Goal: Consume media (video, audio)

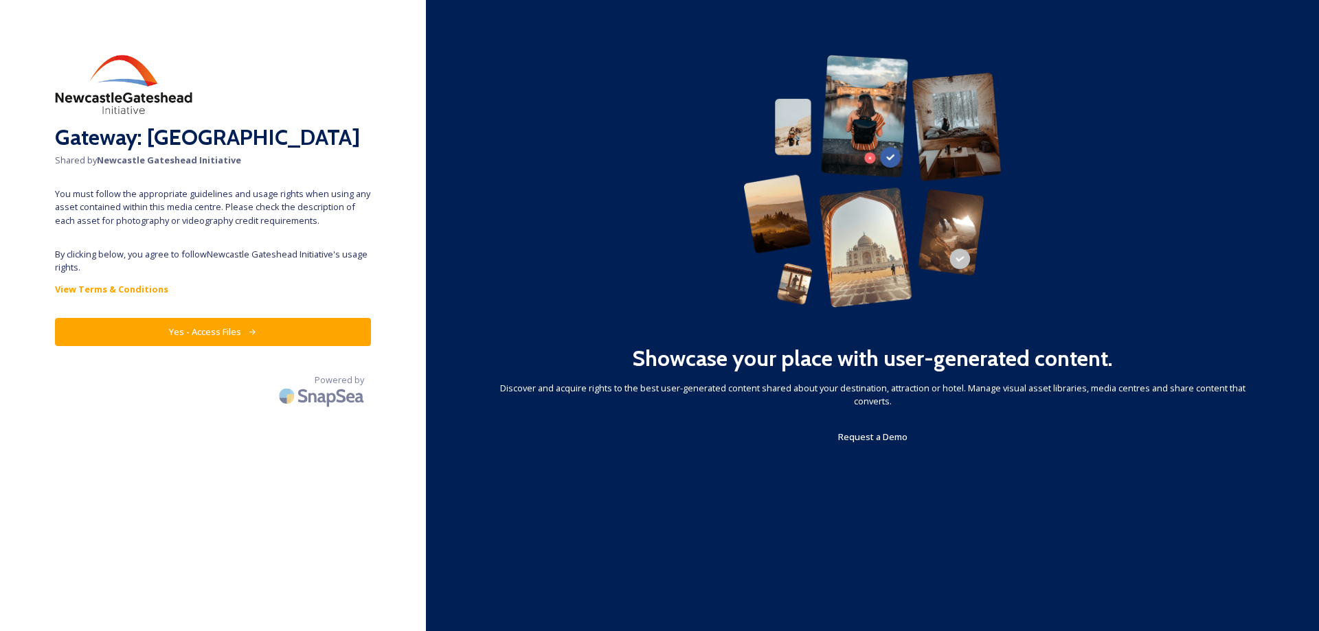
click at [205, 333] on button "Yes - Access Files" at bounding box center [213, 332] width 316 height 28
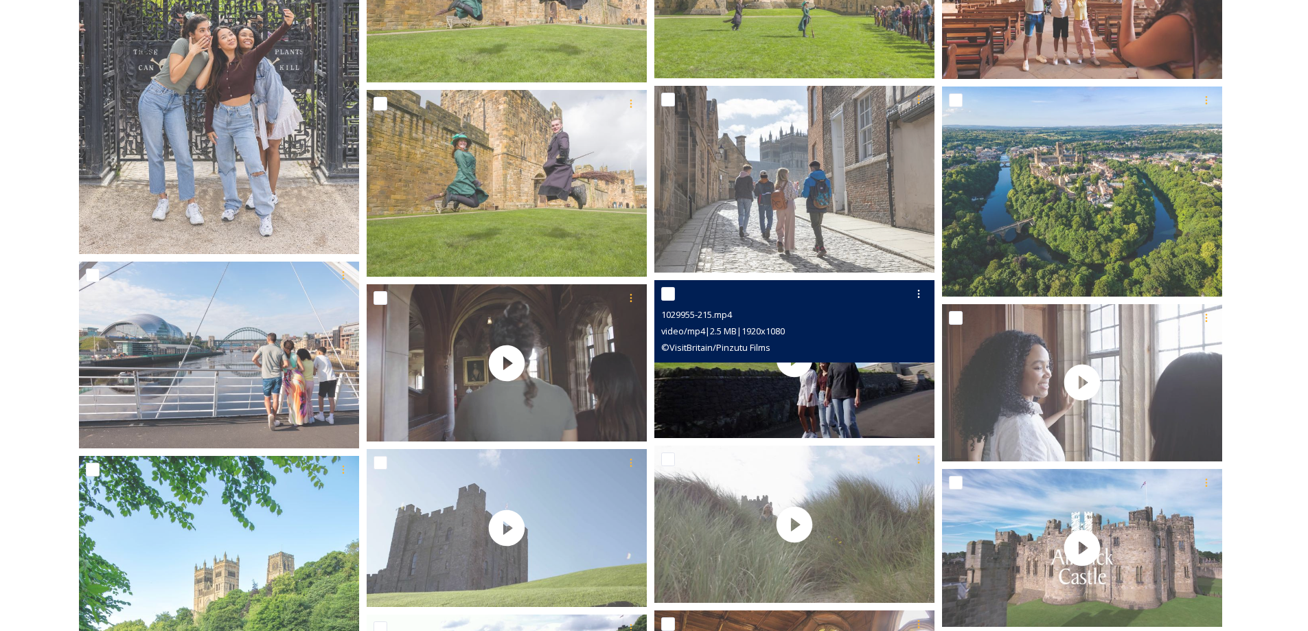
scroll to position [1168, 0]
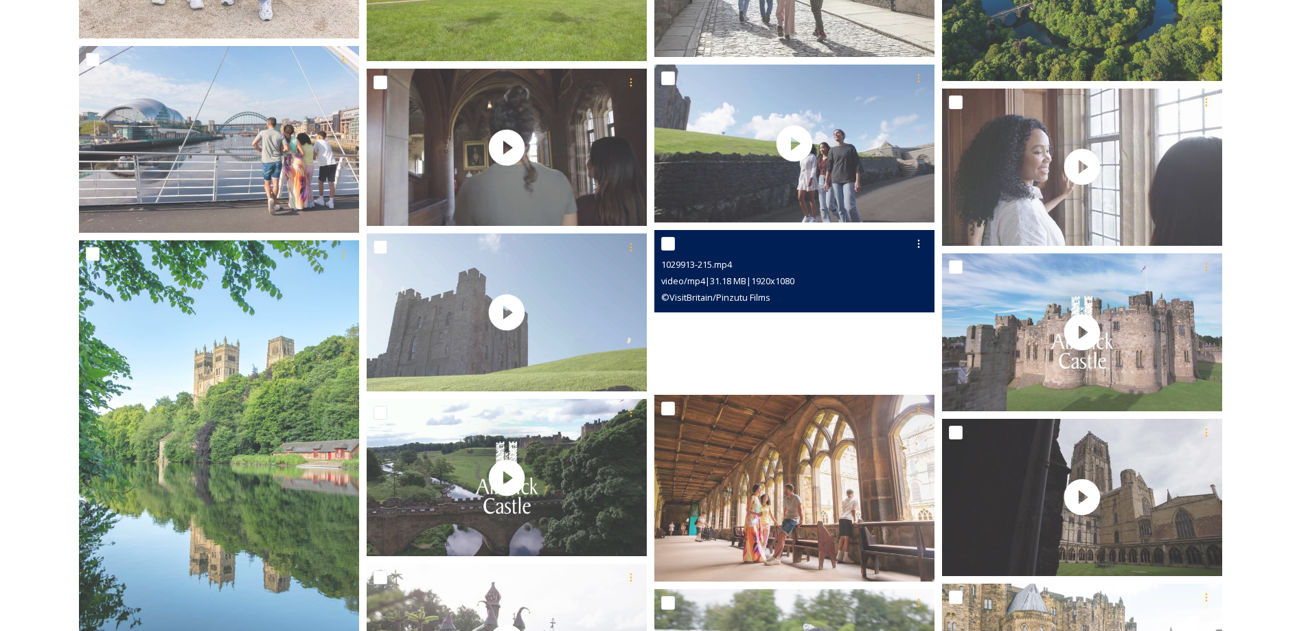
click at [794, 346] on video "1029913-215.mp4" at bounding box center [795, 309] width 280 height 158
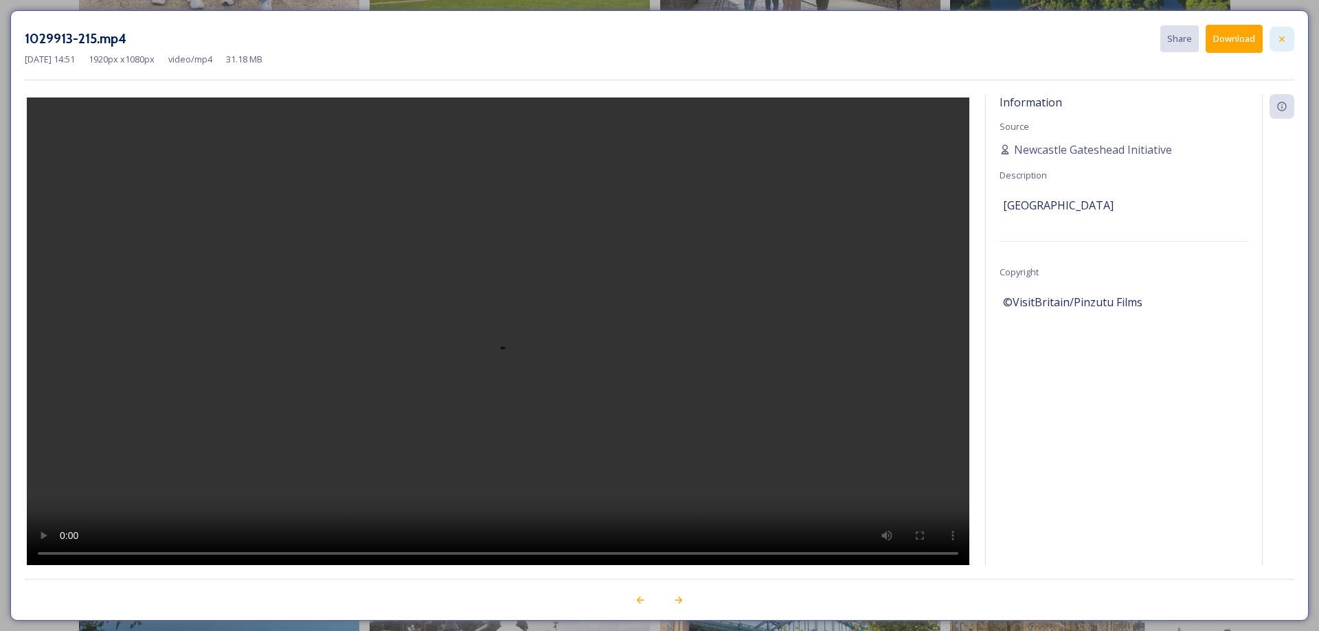
click at [1275, 38] on div at bounding box center [1281, 39] width 25 height 25
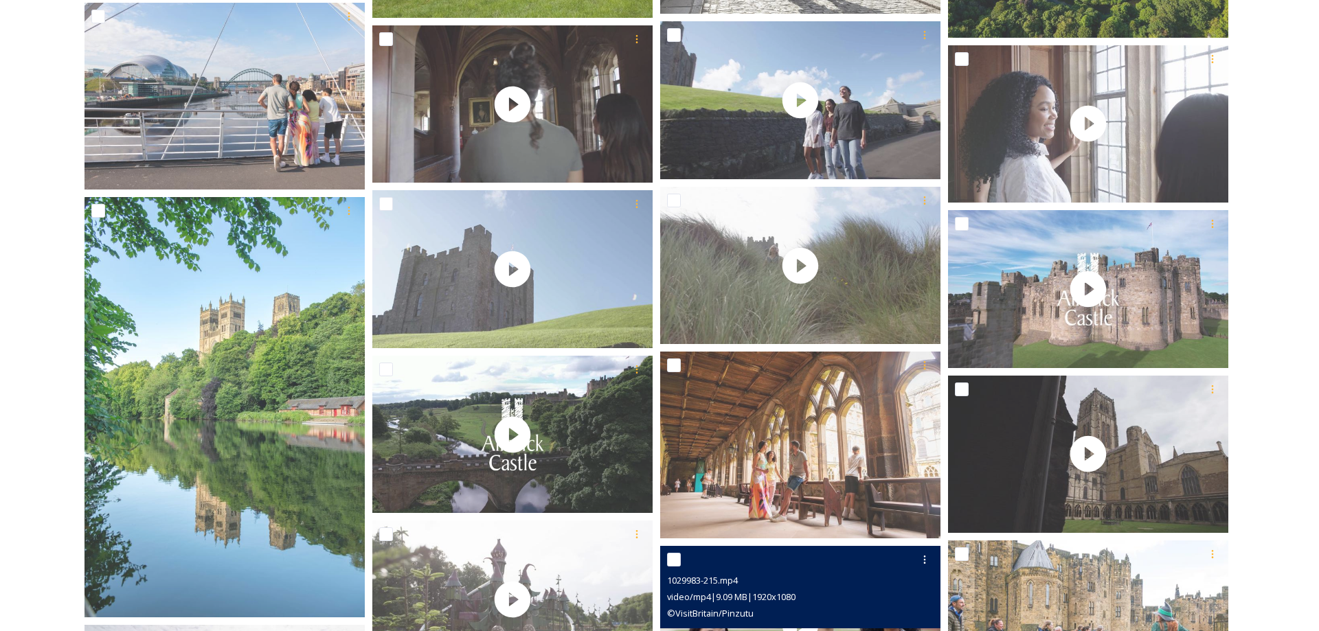
scroll to position [1511, 0]
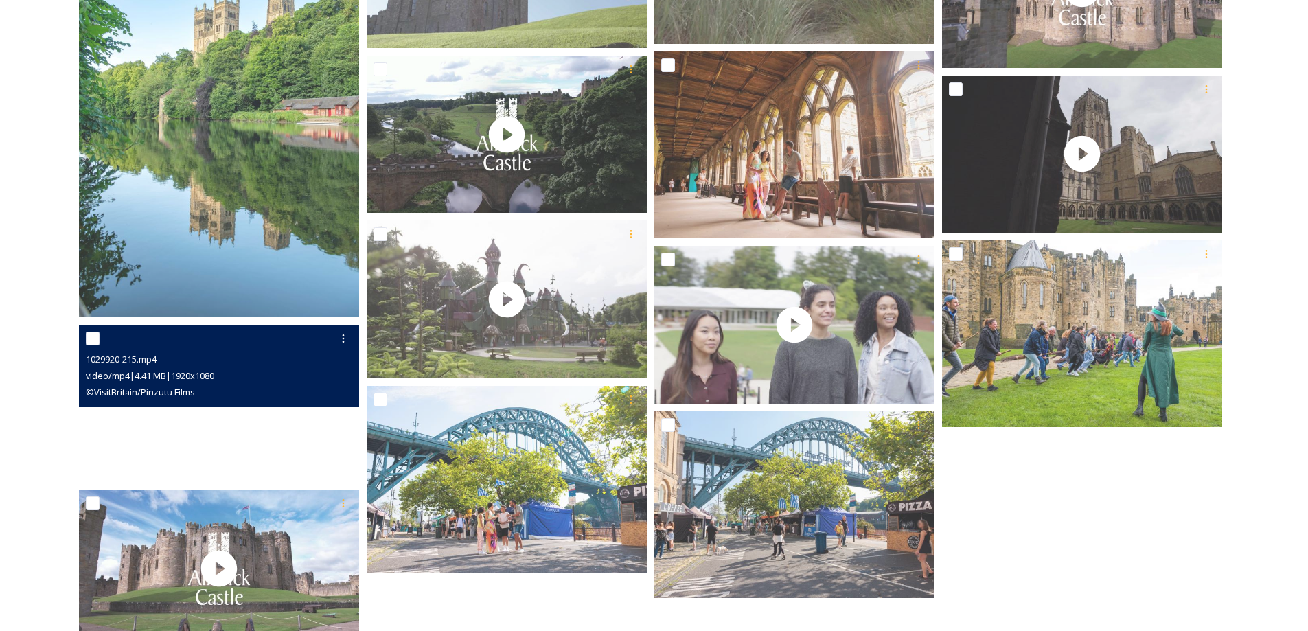
click at [277, 453] on video "1029920-215.mp4" at bounding box center [219, 404] width 280 height 158
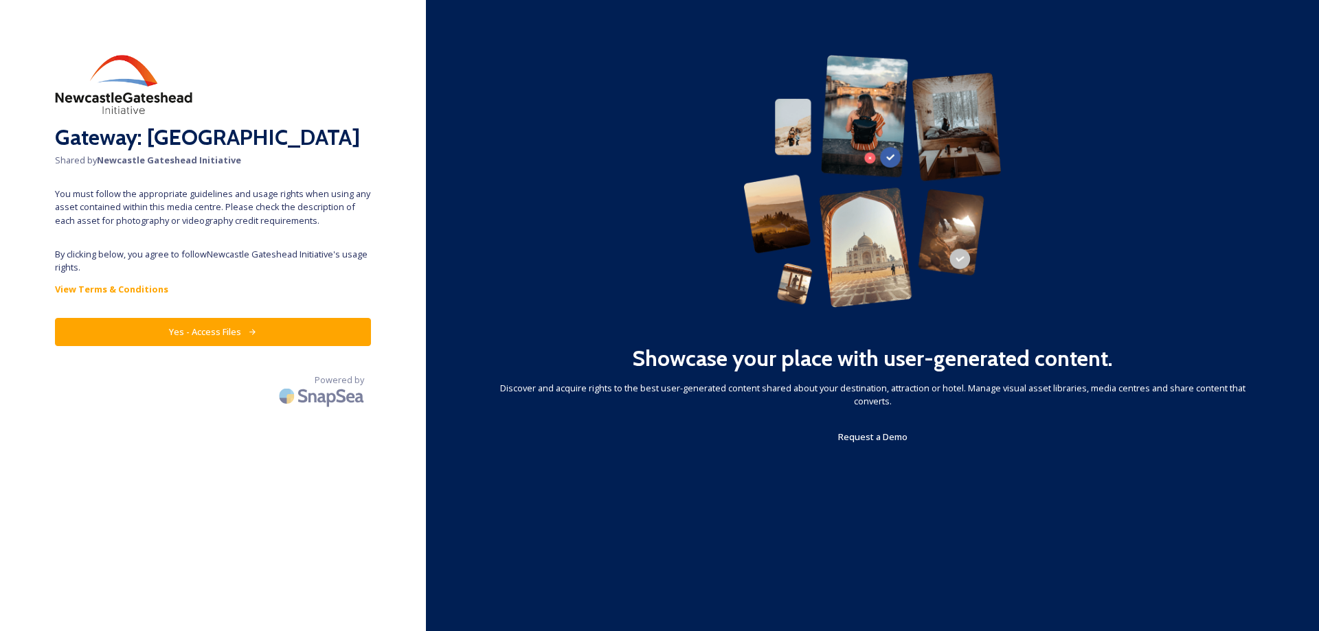
click at [150, 341] on button "Yes - Access Files" at bounding box center [213, 332] width 316 height 28
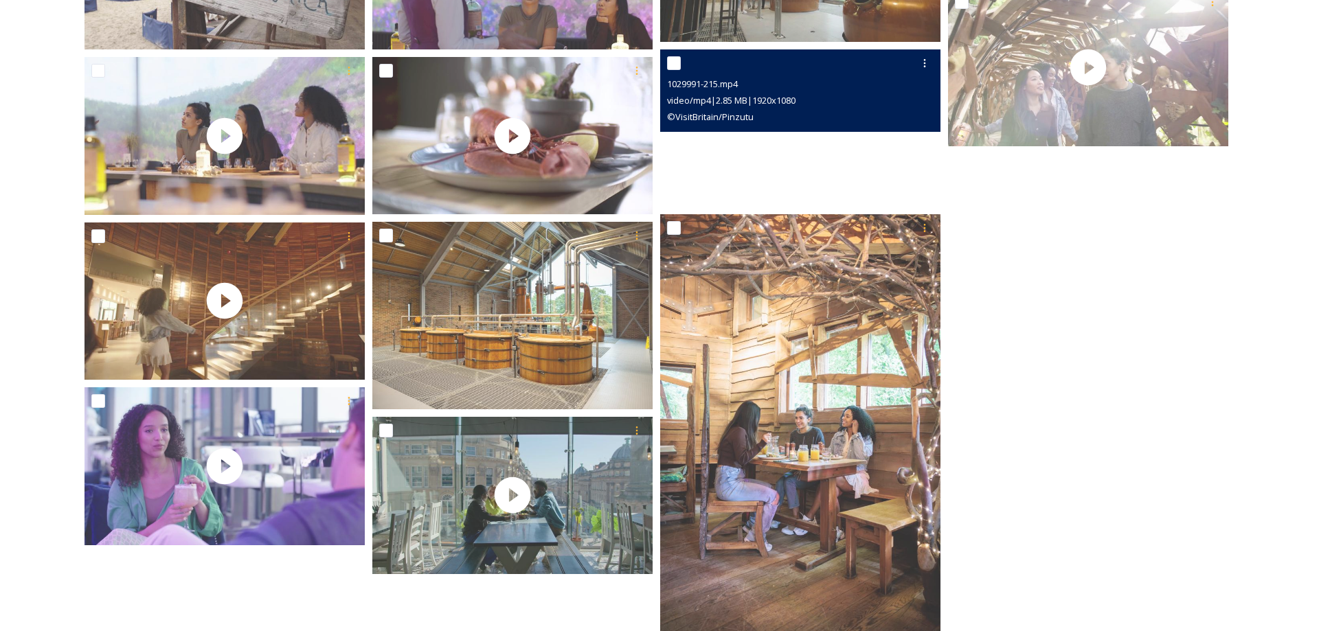
scroll to position [1996, 0]
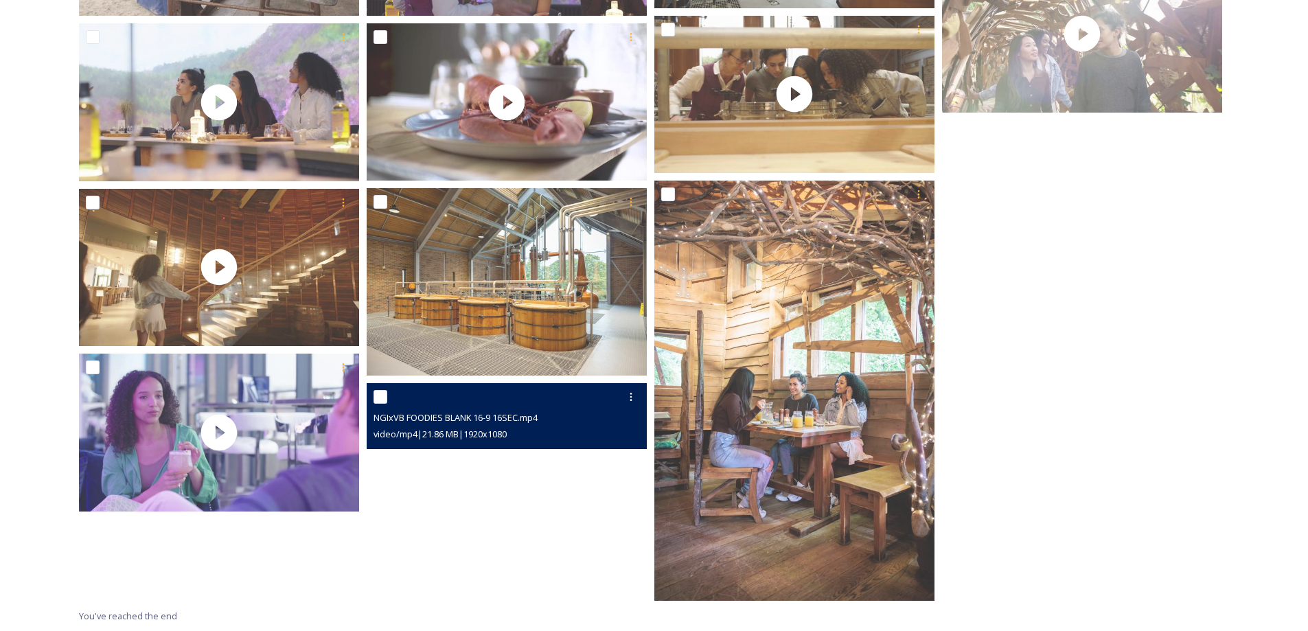
click at [446, 489] on video "NGIxVB FOODIES BLANK 16-9 16SEC.mp4" at bounding box center [507, 462] width 280 height 158
